Goal: Task Accomplishment & Management: Complete application form

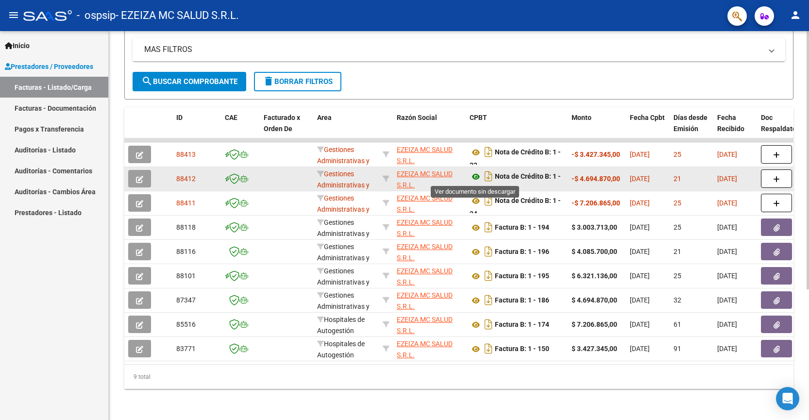
click at [470, 173] on icon at bounding box center [476, 177] width 13 height 12
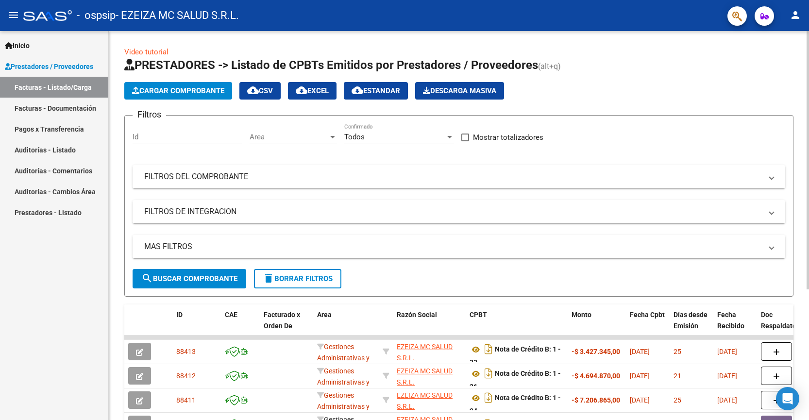
click at [212, 91] on span "Cargar Comprobante" at bounding box center [178, 90] width 92 height 9
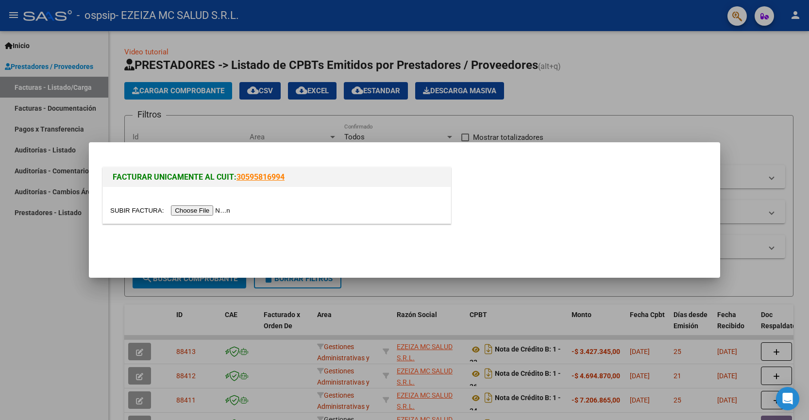
click at [217, 208] on input "file" at bounding box center [171, 210] width 123 height 10
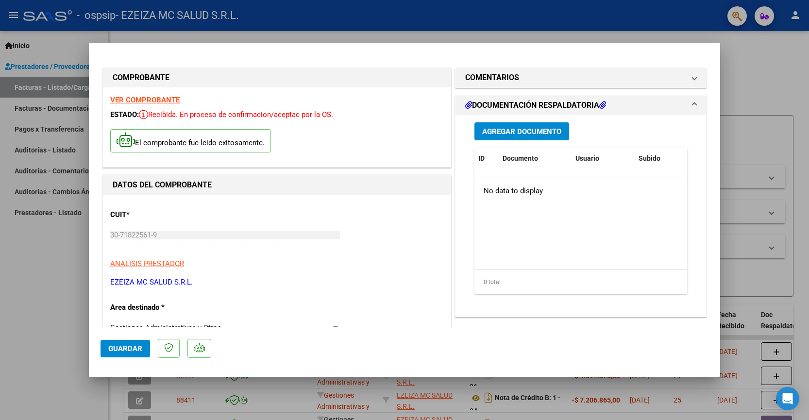
click at [511, 232] on datatable-body "No data to display" at bounding box center [580, 224] width 212 height 90
click at [536, 127] on span "Agregar Documento" at bounding box center [521, 131] width 79 height 9
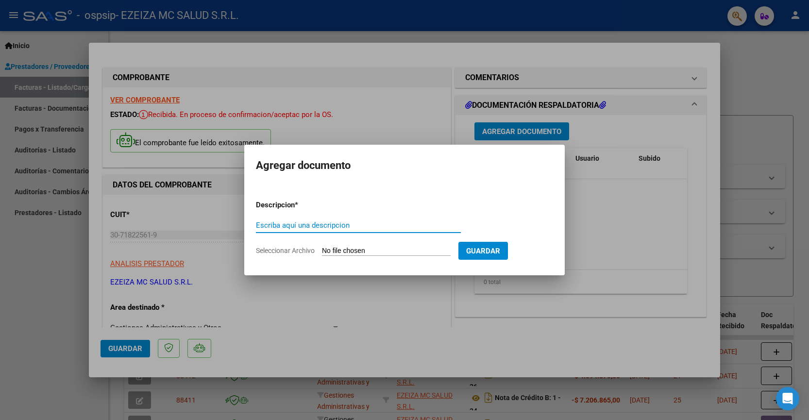
click at [388, 225] on input "Escriba aquí una descripcion" at bounding box center [358, 225] width 205 height 9
type input "d"
type input "DOCUMENTACION RESPALDATORIA"
click at [388, 248] on input "Seleccionar Archivo" at bounding box center [386, 251] width 129 height 9
type input "C:\fakepath\documentos_OSPSIP_20250908_202330.zip"
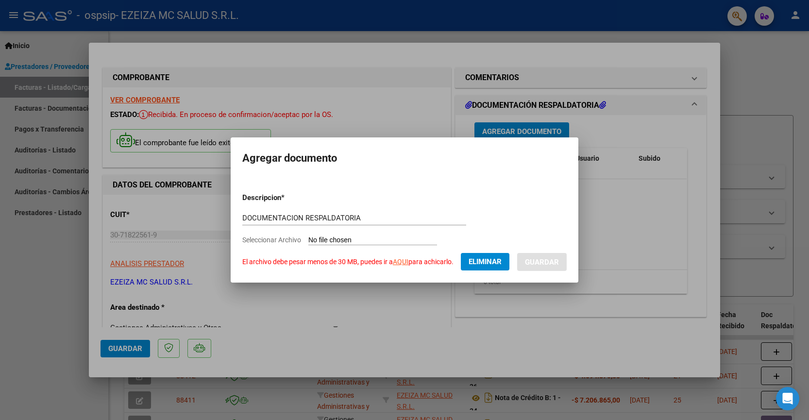
click at [406, 263] on link "AQUI" at bounding box center [401, 262] width 16 height 8
click at [476, 257] on button "Eliminar" at bounding box center [485, 261] width 49 height 17
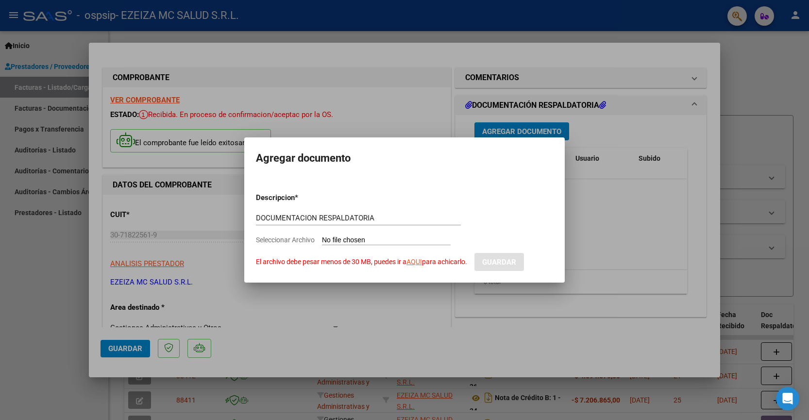
click at [419, 241] on input "Seleccionar Archivo El archivo debe pesar menos de 30 MB, puedes ir a AQUI para…" at bounding box center [386, 240] width 129 height 9
type input "C:\fakepath\DOCUMENTACIO RESPADATORIA 1.zip"
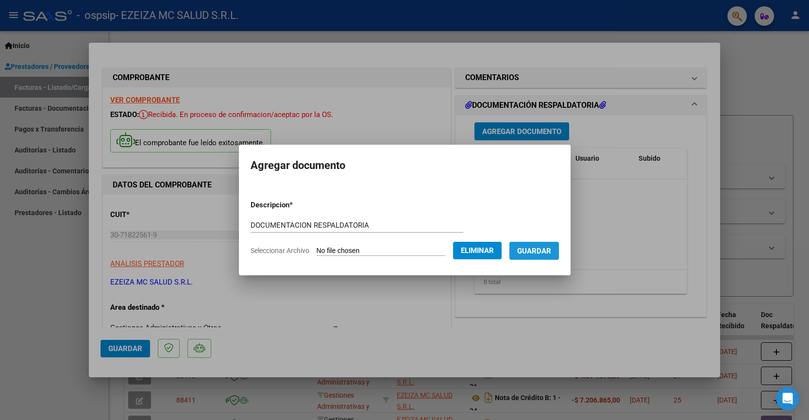
click at [527, 248] on span "Guardar" at bounding box center [534, 251] width 34 height 9
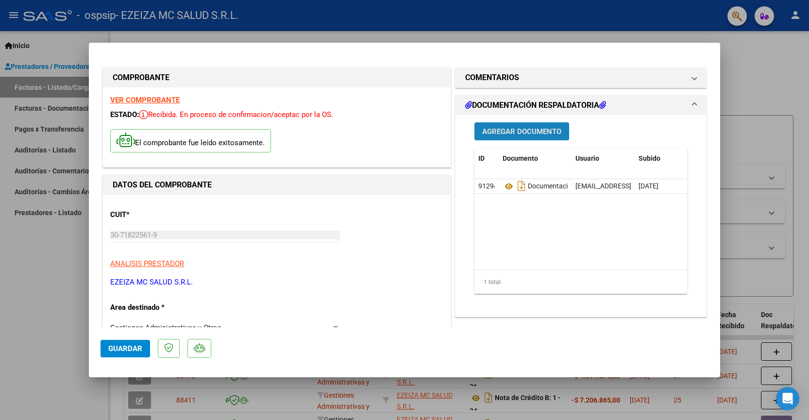
click at [525, 136] on button "Agregar Documento" at bounding box center [521, 131] width 95 height 18
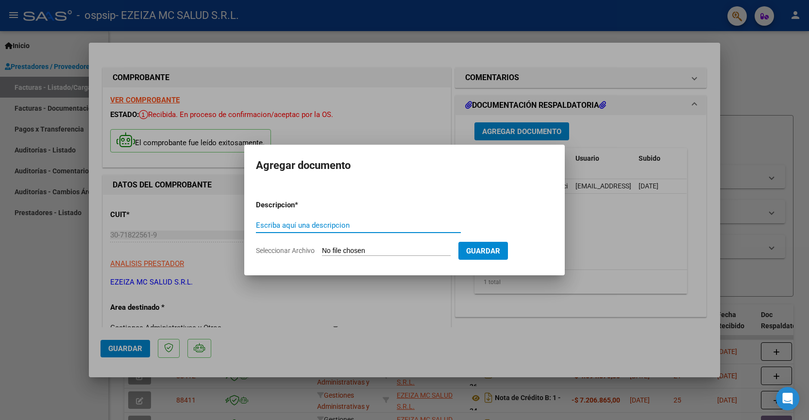
click at [355, 228] on input "Escriba aquí una descripcion" at bounding box center [358, 225] width 205 height 9
type input "DOCUMENTACION RESPALDATORIA 2"
click at [379, 248] on input "Seleccionar Archivo" at bounding box center [386, 251] width 129 height 9
type input "C:\fakepath\DOCUMENTACIO RESPADATORIA 2.zip"
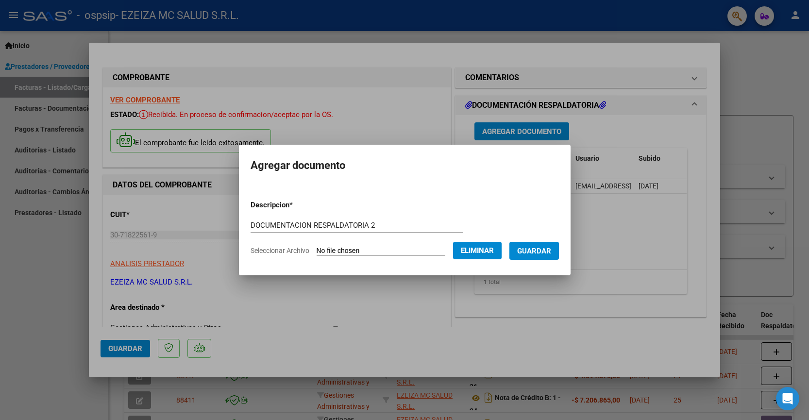
click at [534, 253] on span "Guardar" at bounding box center [534, 251] width 34 height 9
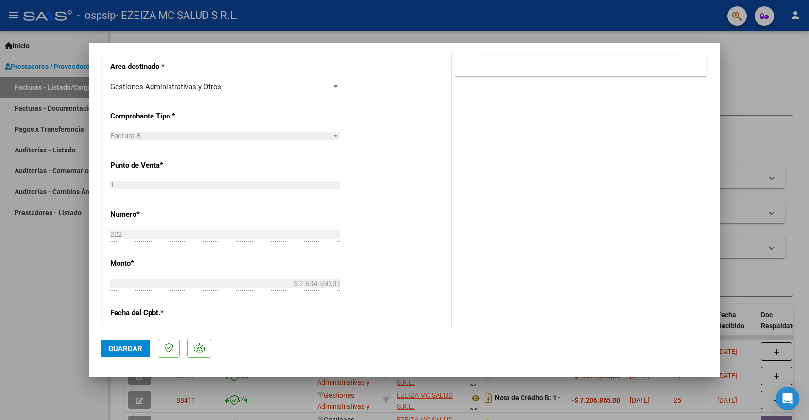
scroll to position [503, 0]
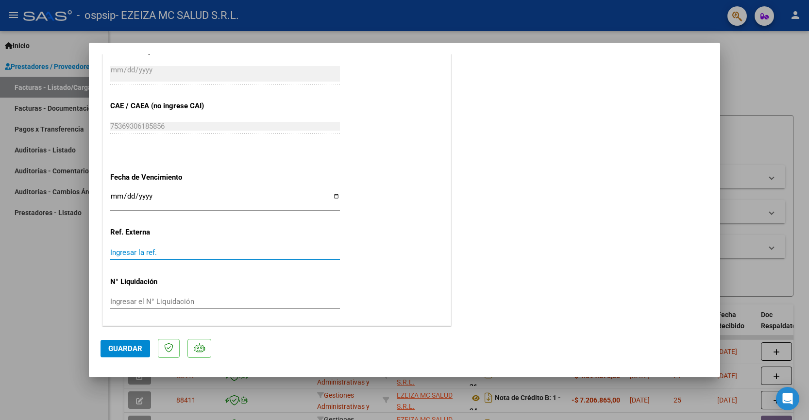
click at [119, 249] on input "Ingresar la ref." at bounding box center [225, 252] width 230 height 9
click at [116, 252] on input "Ingresar la ref." at bounding box center [225, 252] width 230 height 9
click at [119, 247] on div "Ingresar la ref." at bounding box center [225, 252] width 230 height 15
click at [118, 197] on input "Ingresar la fecha" at bounding box center [225, 200] width 230 height 16
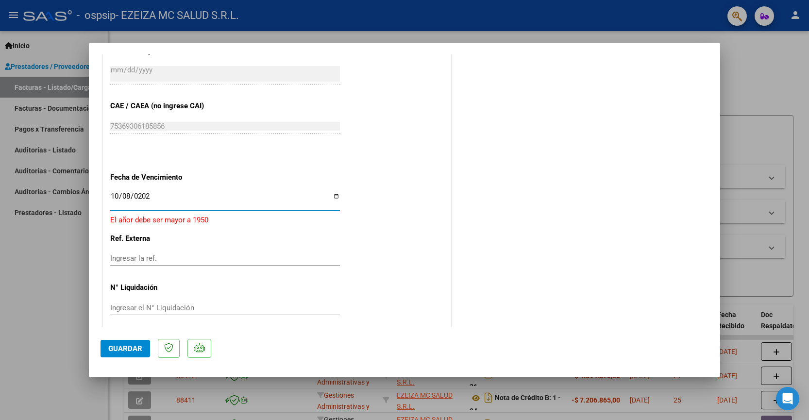
type input "[DATE]"
click at [185, 232] on p "Ref. Externa" at bounding box center [160, 232] width 100 height 11
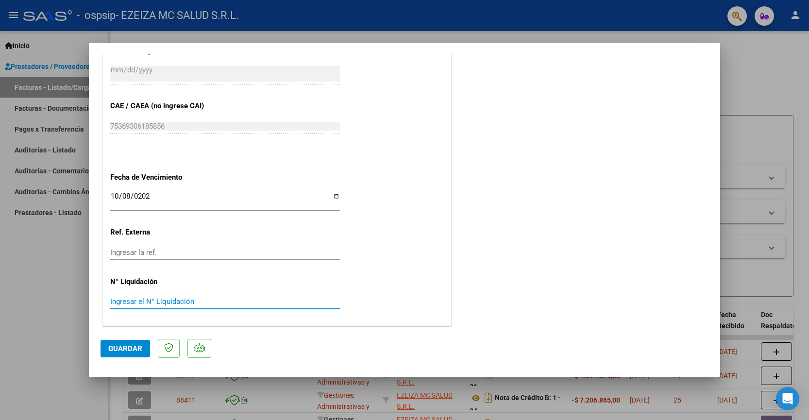
click at [130, 297] on input "Ingresar el N° Liquidación" at bounding box center [225, 301] width 230 height 9
type input "8"
click at [122, 302] on input "8" at bounding box center [225, 301] width 230 height 9
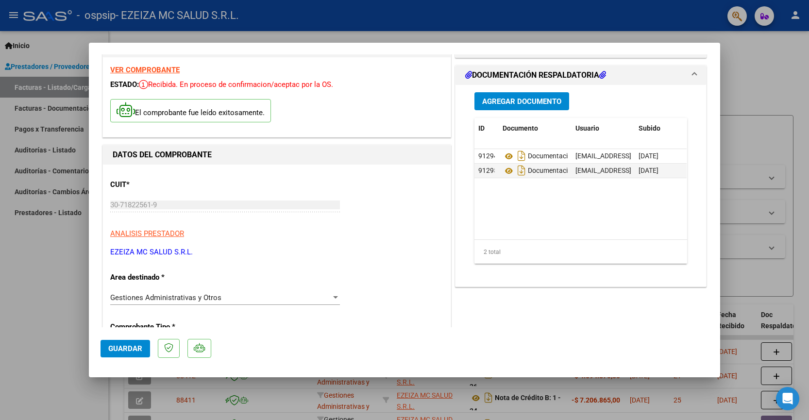
scroll to position [0, 0]
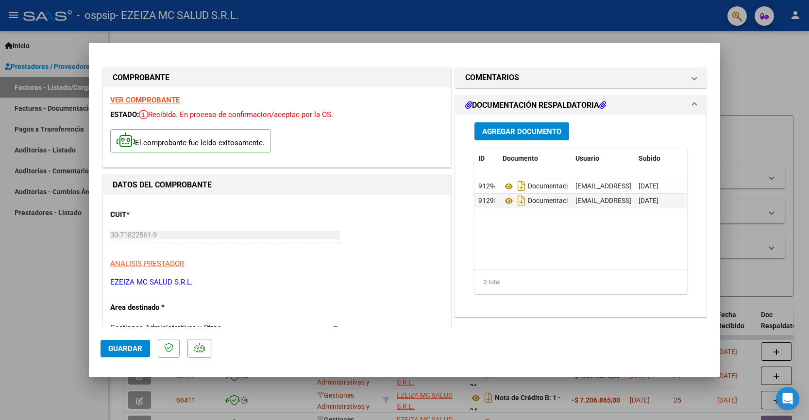
click at [510, 127] on span "Agregar Documento" at bounding box center [521, 131] width 79 height 9
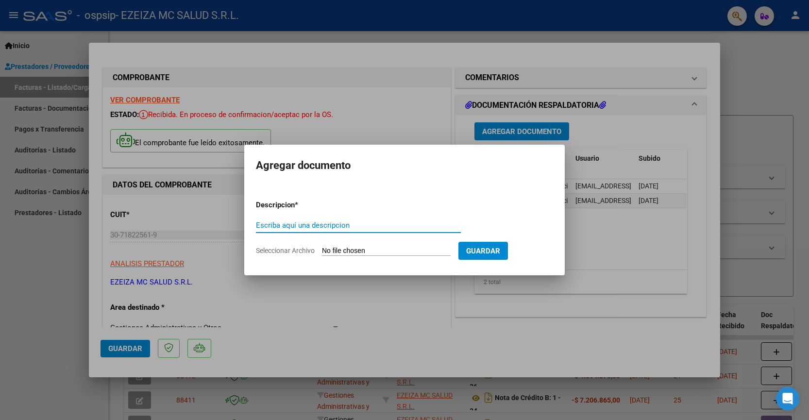
click at [283, 228] on input "Escriba aquí una descripcion" at bounding box center [358, 225] width 205 height 9
type input "RESUMEN PACIENTES"
click at [361, 250] on input "Seleccionar Archivo" at bounding box center [386, 251] width 129 height 9
type input "C:\fakepath\OSPSIP RESUMEN 2025 final - AGOSTO.pdf"
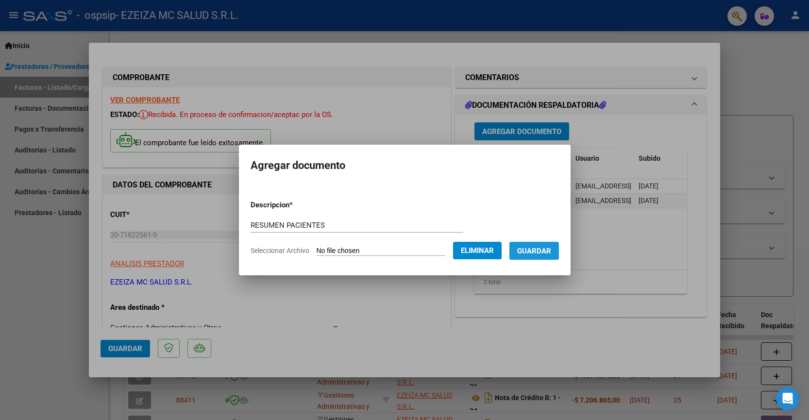
click at [541, 251] on span "Guardar" at bounding box center [534, 251] width 34 height 9
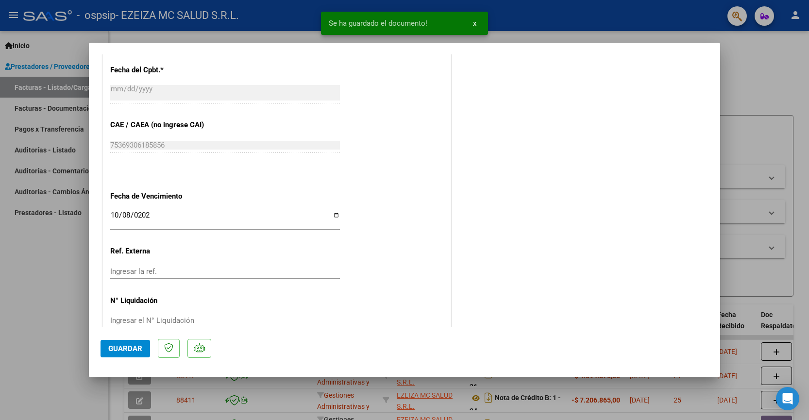
scroll to position [503, 0]
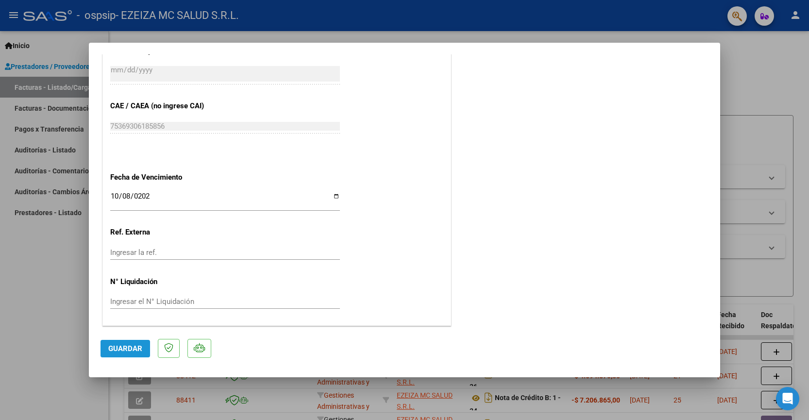
click at [134, 347] on span "Guardar" at bounding box center [125, 348] width 34 height 9
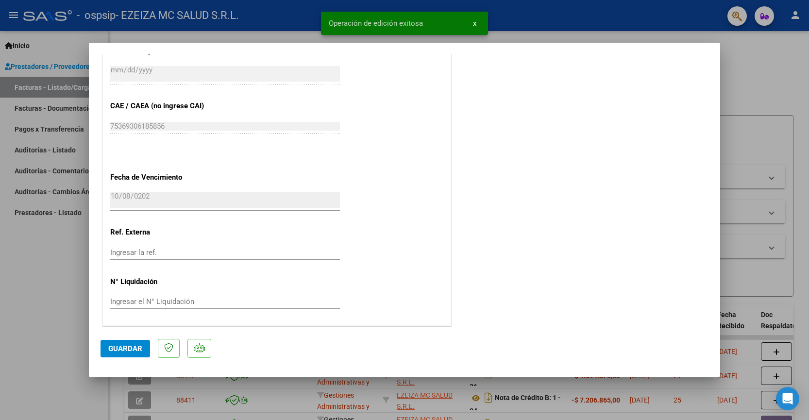
click at [63, 342] on div at bounding box center [404, 210] width 809 height 420
type input "$ 0,00"
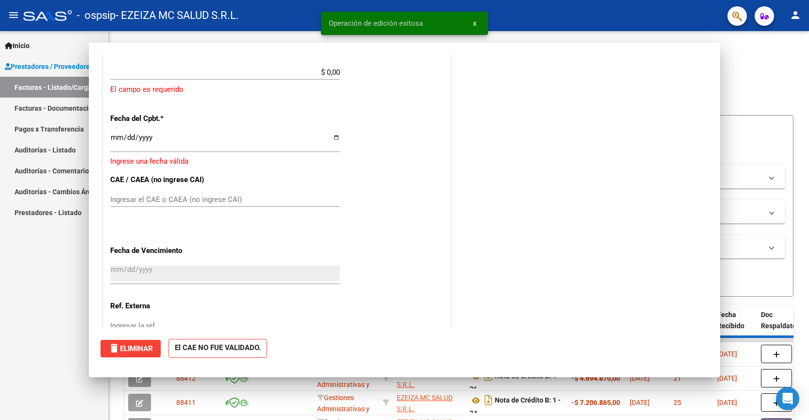
scroll to position [0, 0]
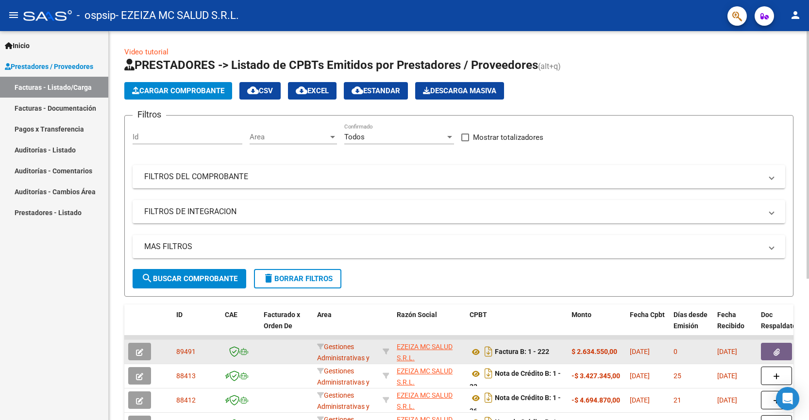
click at [137, 354] on icon "button" at bounding box center [139, 352] width 7 height 7
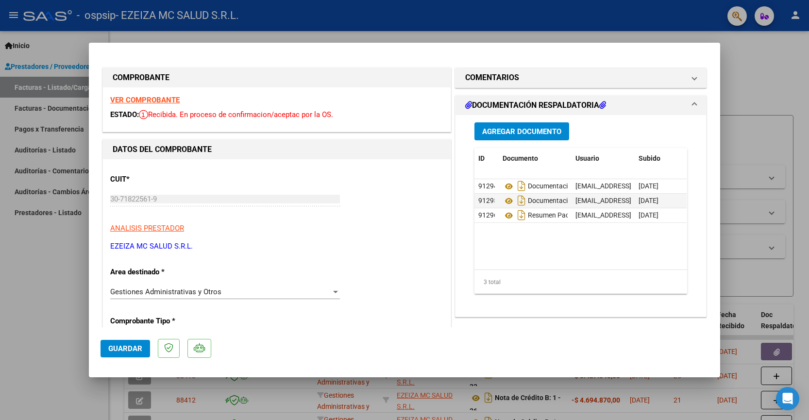
click at [128, 350] on span "Guardar" at bounding box center [125, 348] width 34 height 9
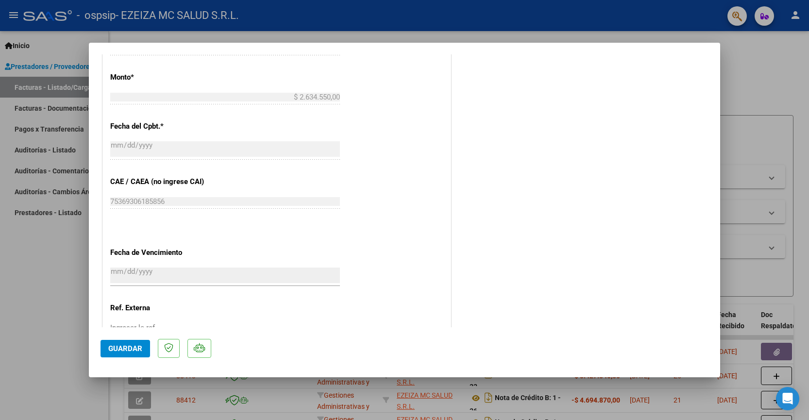
scroll to position [467, 0]
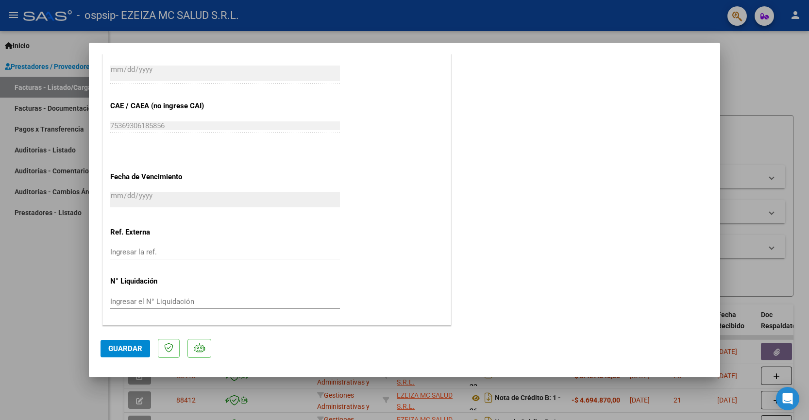
click at [17, 296] on div at bounding box center [404, 210] width 809 height 420
type input "$ 0,00"
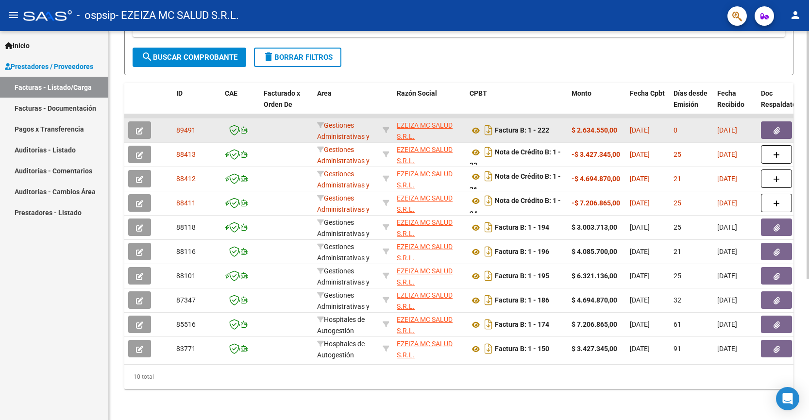
scroll to position [0, 0]
